Goal: Task Accomplishment & Management: Manage account settings

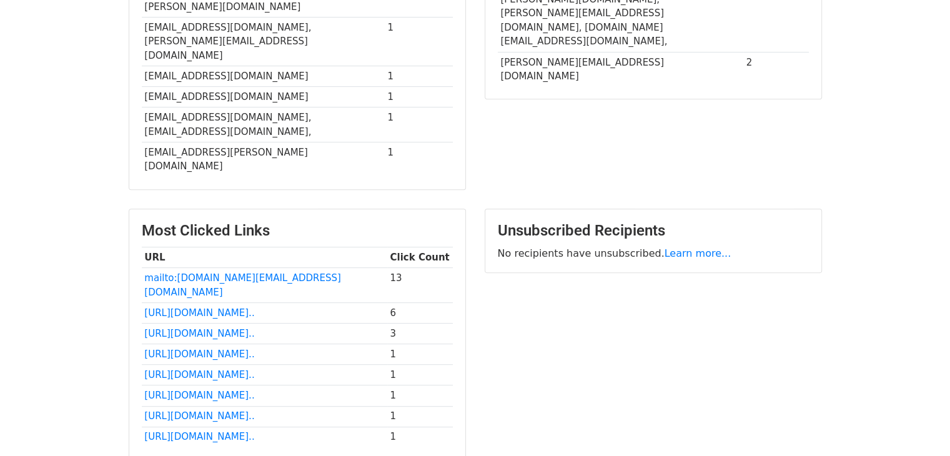
scroll to position [551, 0]
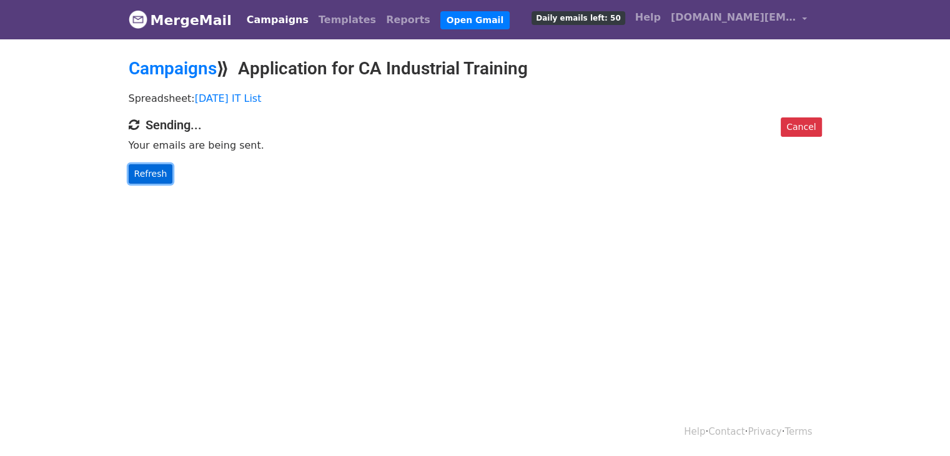
click at [152, 172] on link "Refresh" at bounding box center [151, 173] width 44 height 19
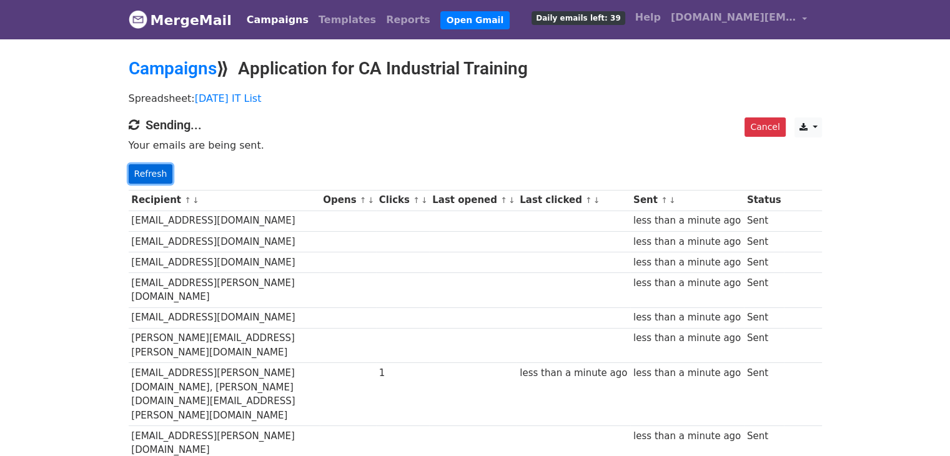
click at [141, 164] on link "Refresh" at bounding box center [151, 173] width 44 height 19
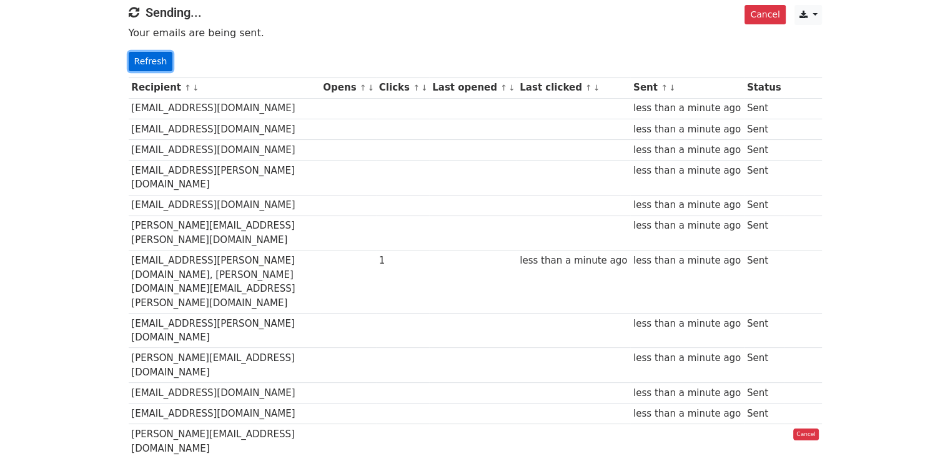
scroll to position [169, 0]
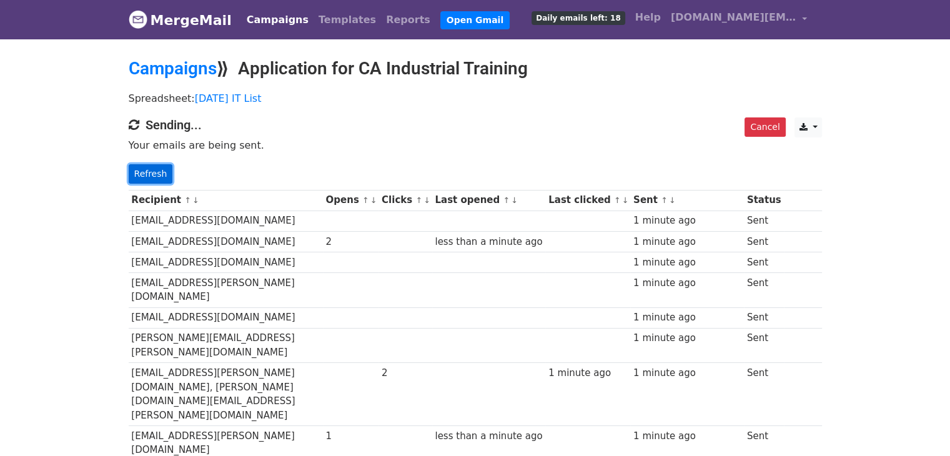
click at [155, 168] on link "Refresh" at bounding box center [151, 173] width 44 height 19
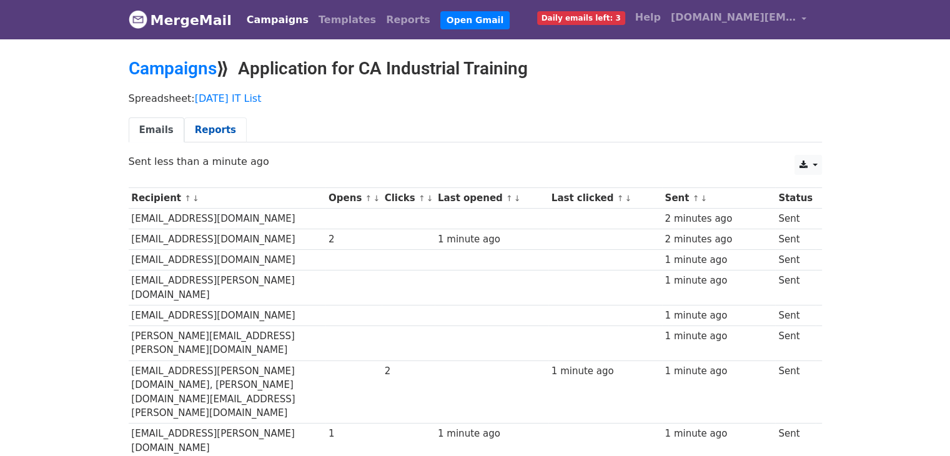
click at [207, 126] on link "Reports" at bounding box center [215, 130] width 62 height 26
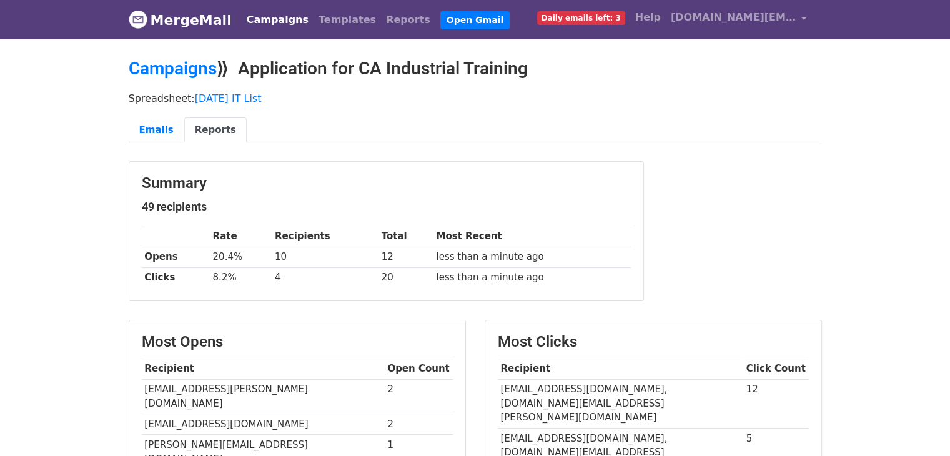
click at [605, 14] on span "Daily emails left: 3" at bounding box center [581, 18] width 88 height 14
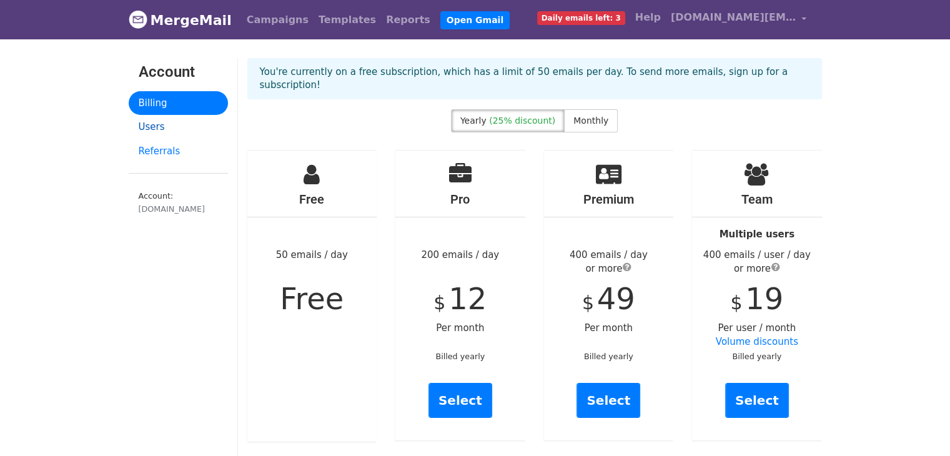
click at [152, 125] on link "Users" at bounding box center [178, 127] width 99 height 24
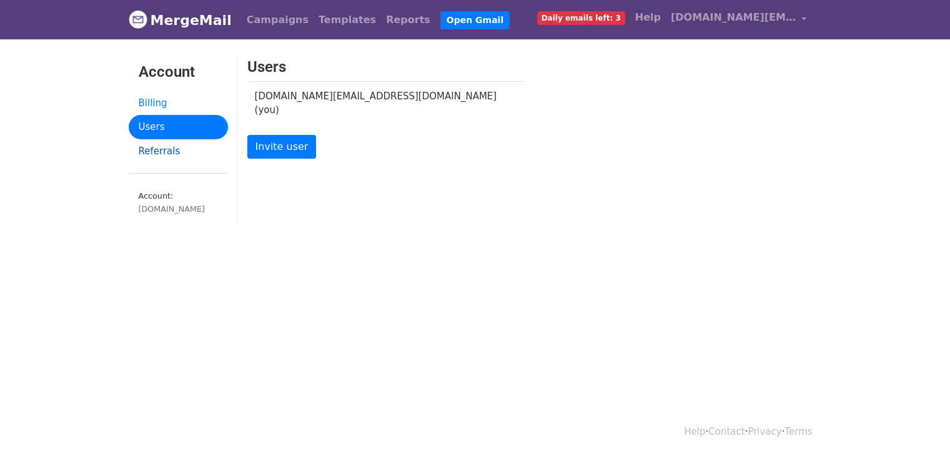
click at [152, 149] on link "Referrals" at bounding box center [178, 151] width 99 height 24
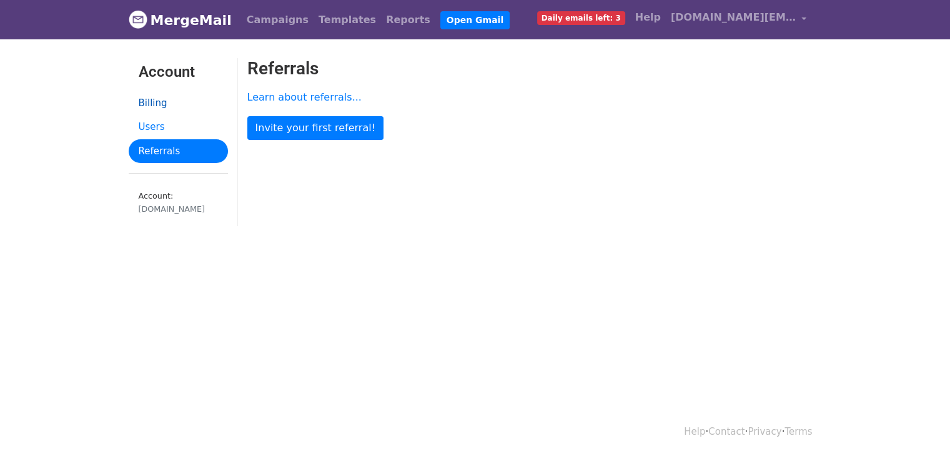
click at [162, 99] on link "Billing" at bounding box center [178, 103] width 99 height 24
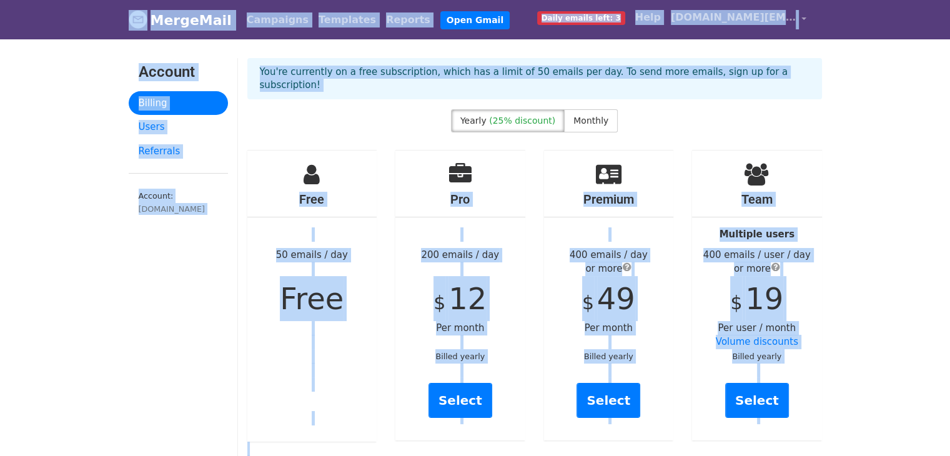
drag, startPoint x: 430, startPoint y: 322, endPoint x: 144, endPoint y: 0, distance: 430.9
click at [407, 234] on div "Pro 200 emails / day $ 12 Per month Billed yearly Select" at bounding box center [460, 296] width 130 height 290
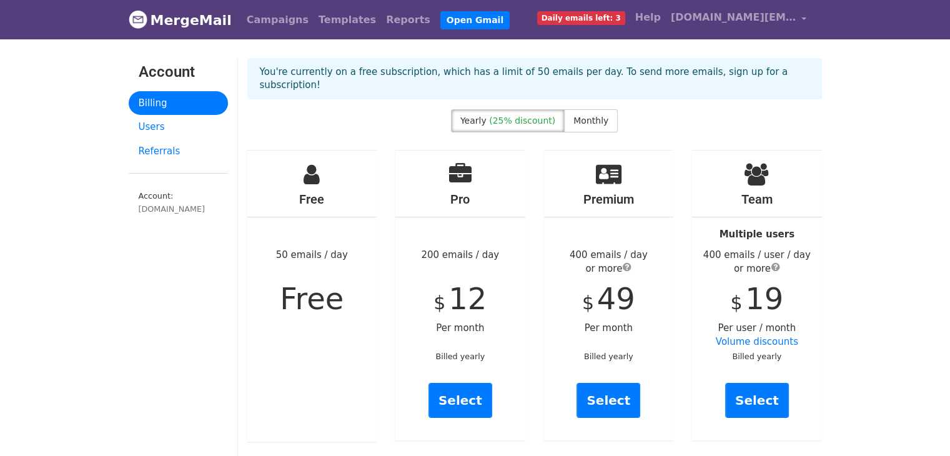
click at [585, 119] on div "Yearly (25% discount) Monthly" at bounding box center [534, 123] width 167 height 28
click at [599, 116] on span "Monthly" at bounding box center [590, 121] width 35 height 10
